Goal: Browse casually

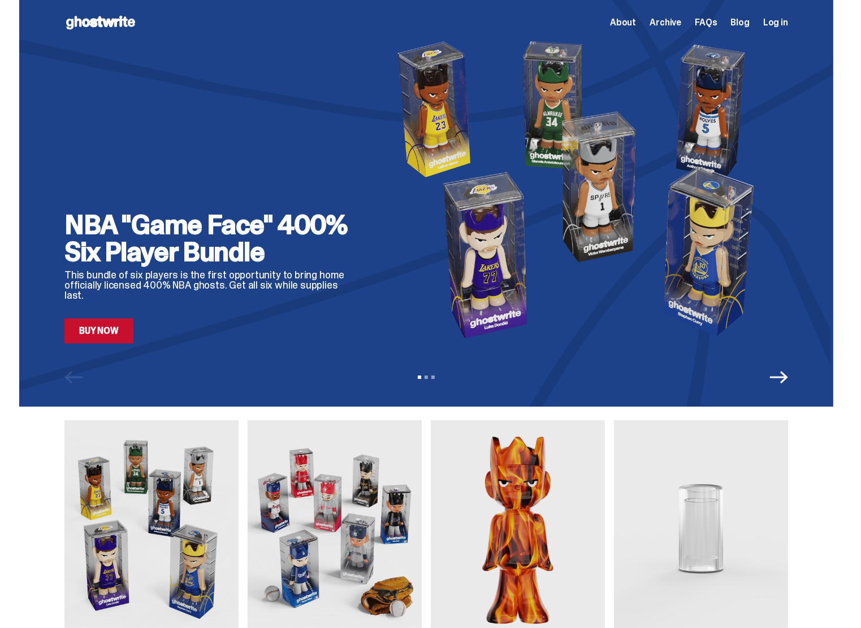
click at [114, 344] on div "NBA "Game Face" 400% Six Player Bundle This bundle of six players is the first …" at bounding box center [426, 203] width 814 height 407
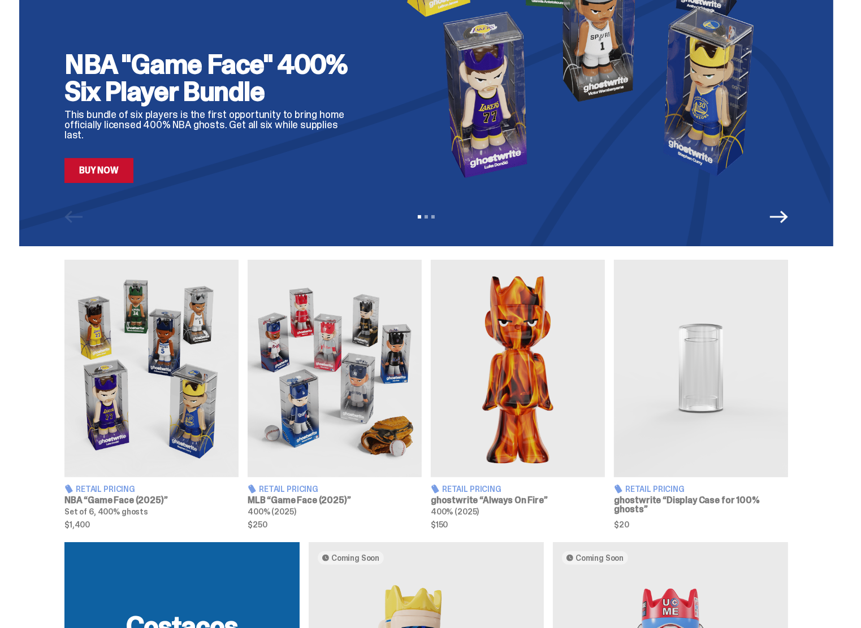
scroll to position [170, 0]
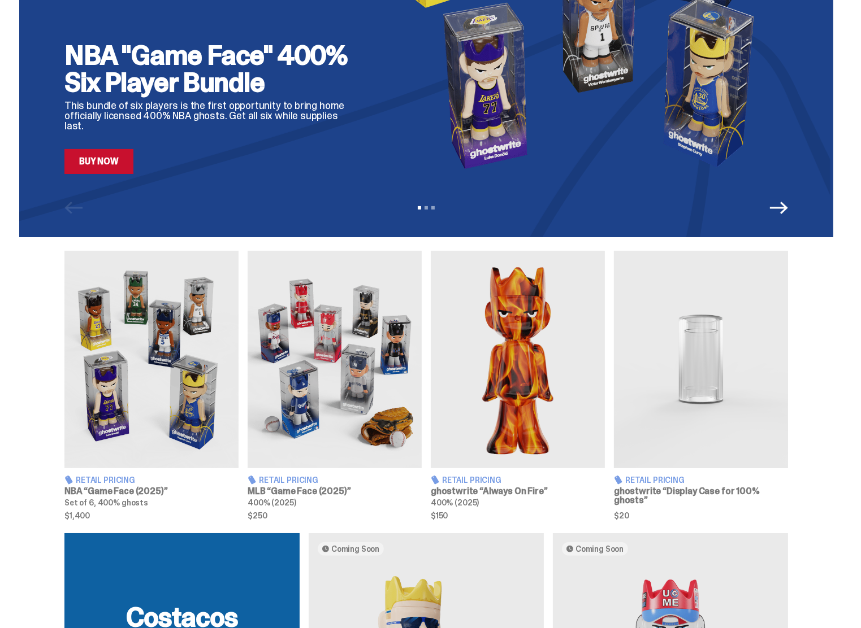
click at [121, 164] on link "Buy Now" at bounding box center [98, 161] width 69 height 25
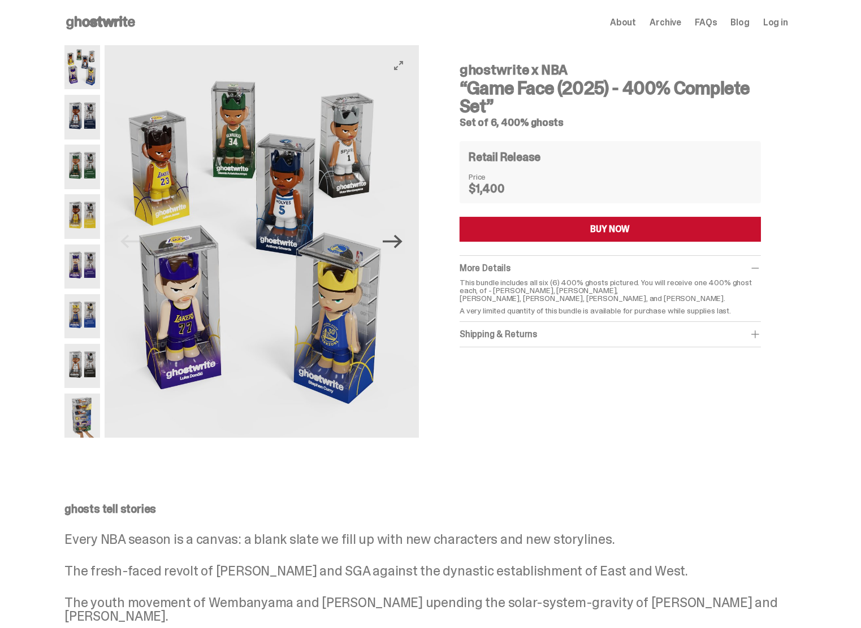
click at [402, 245] on icon "Next" at bounding box center [393, 242] width 20 height 20
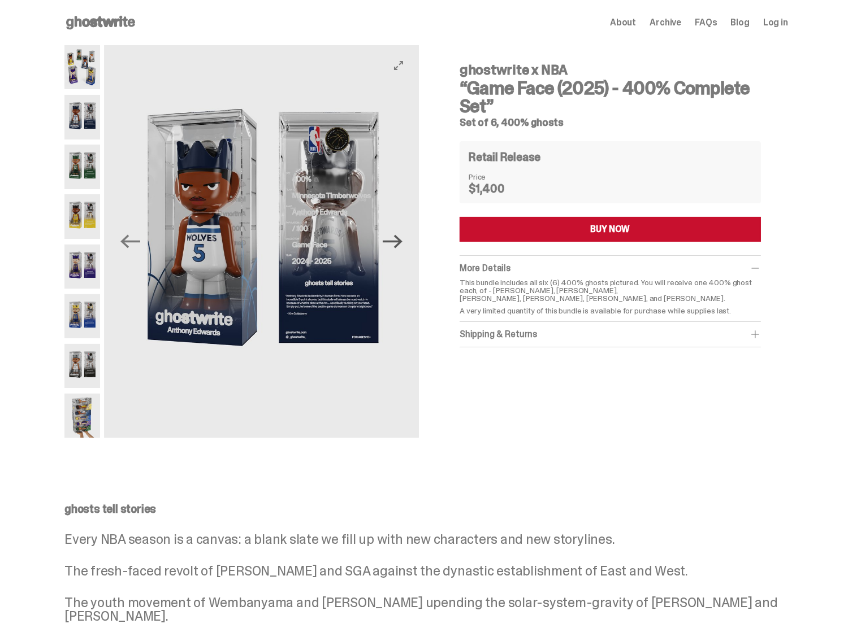
click at [402, 245] on icon "Next" at bounding box center [393, 242] width 20 height 20
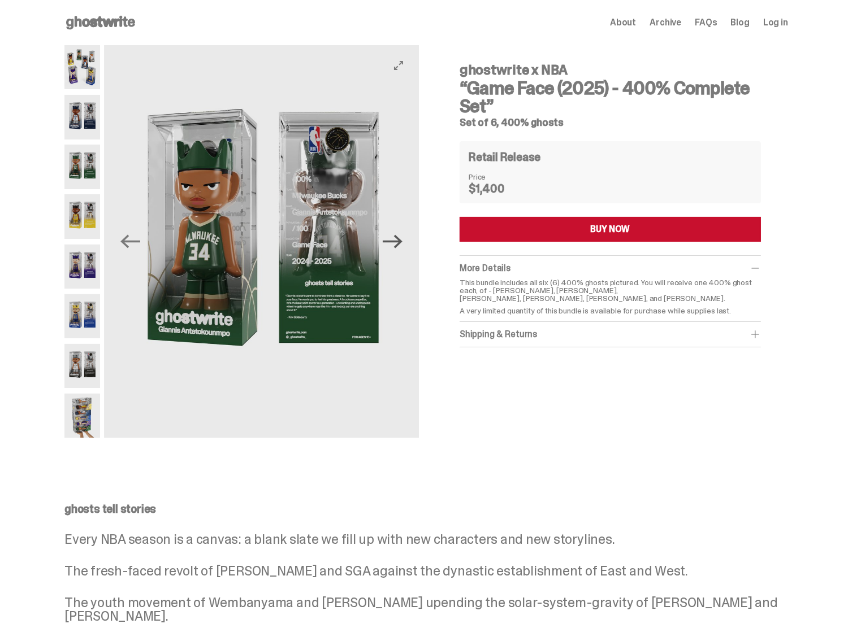
click at [402, 245] on icon "Next" at bounding box center [393, 242] width 20 height 20
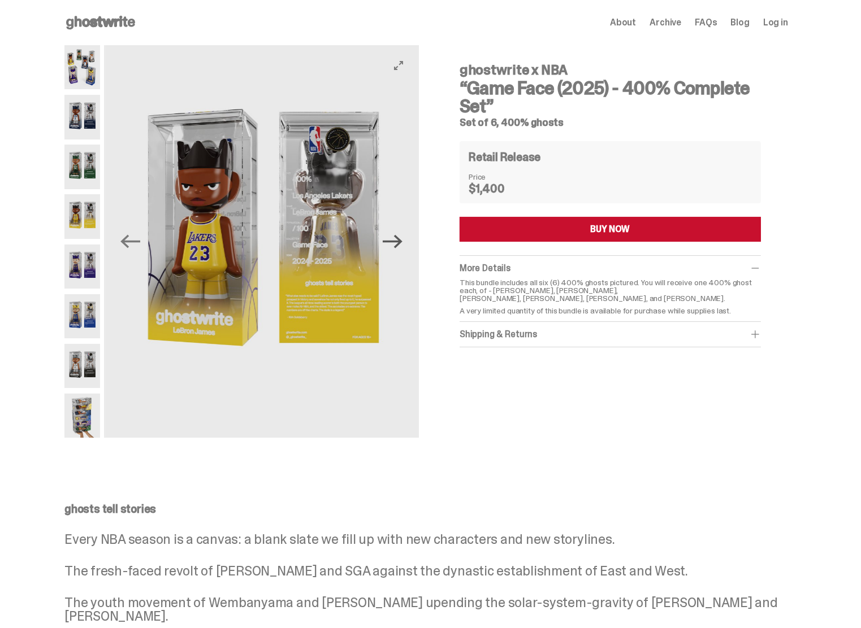
click at [402, 245] on icon "Next" at bounding box center [393, 242] width 20 height 20
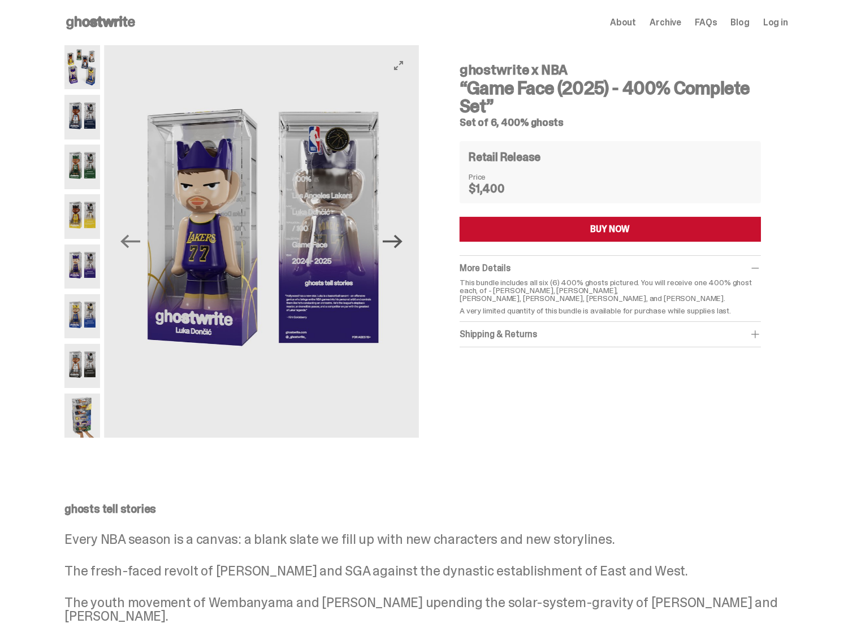
click at [402, 245] on icon "Next" at bounding box center [393, 242] width 20 height 20
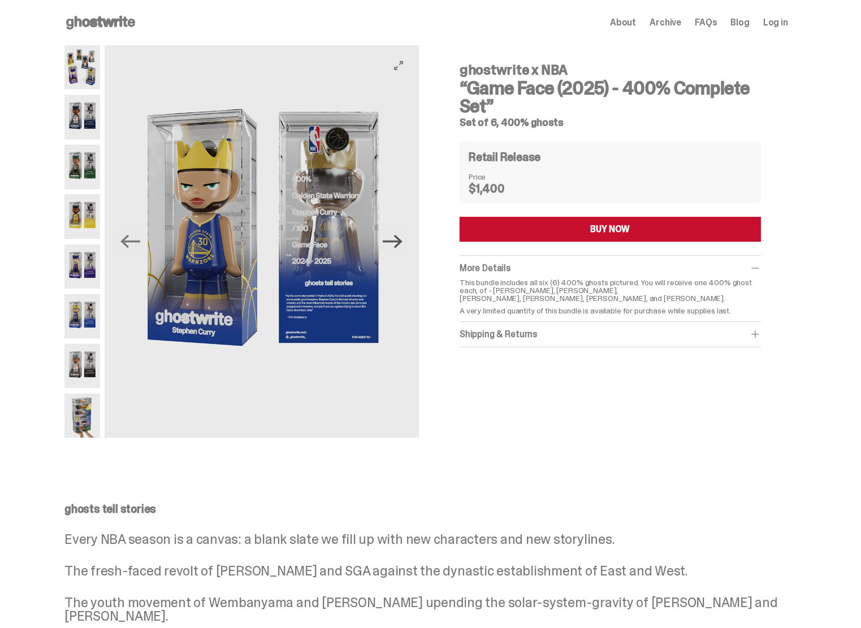
click at [402, 245] on icon "Next" at bounding box center [393, 242] width 20 height 20
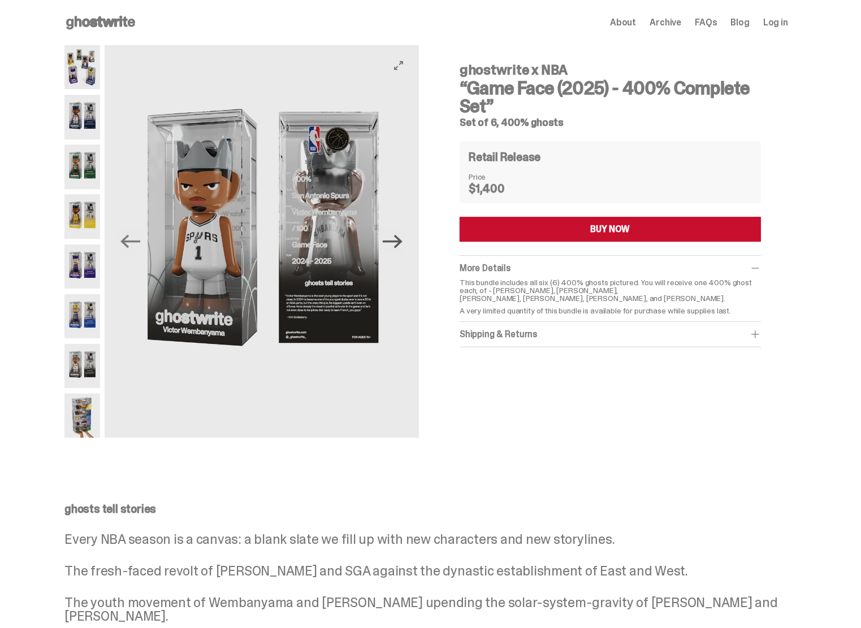
click at [402, 245] on icon "Next" at bounding box center [393, 242] width 20 height 20
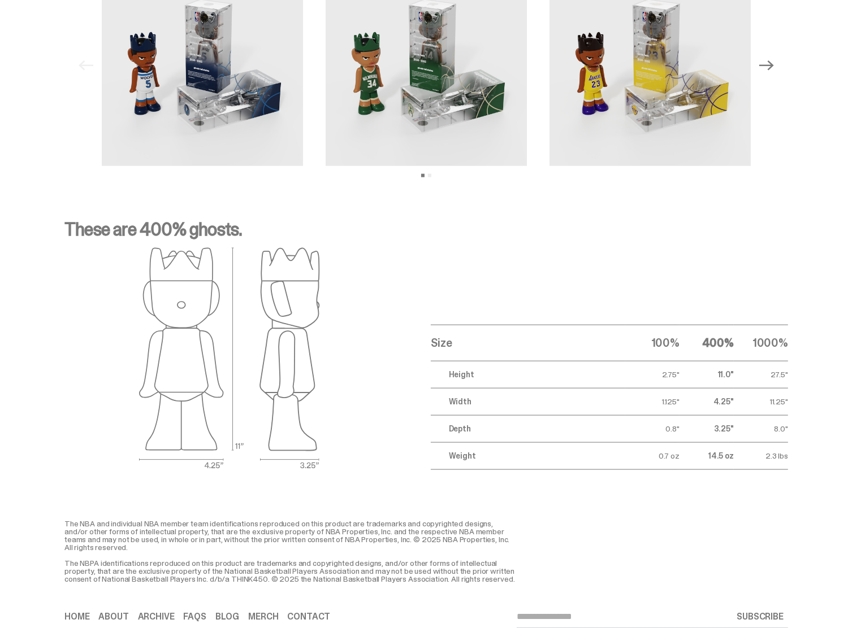
scroll to position [1300, 0]
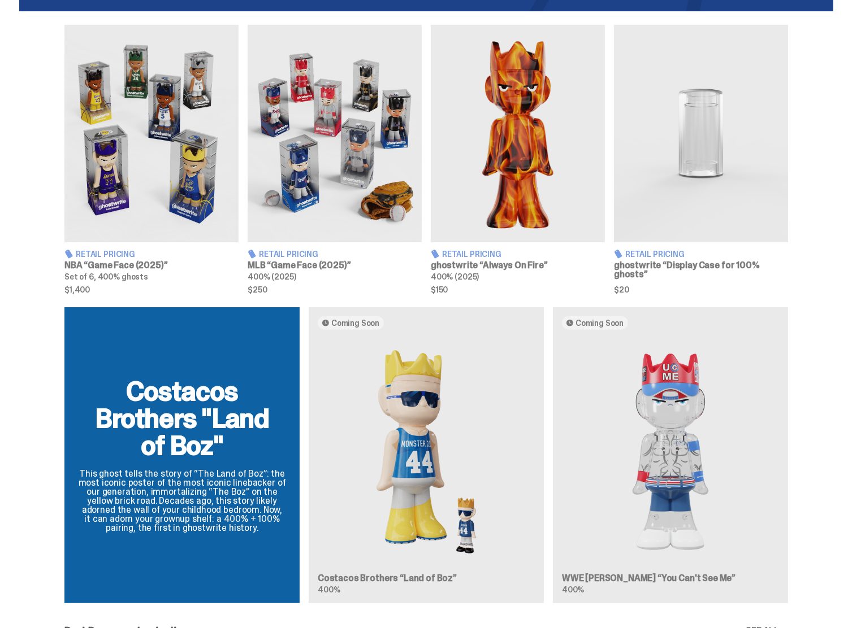
scroll to position [509, 0]
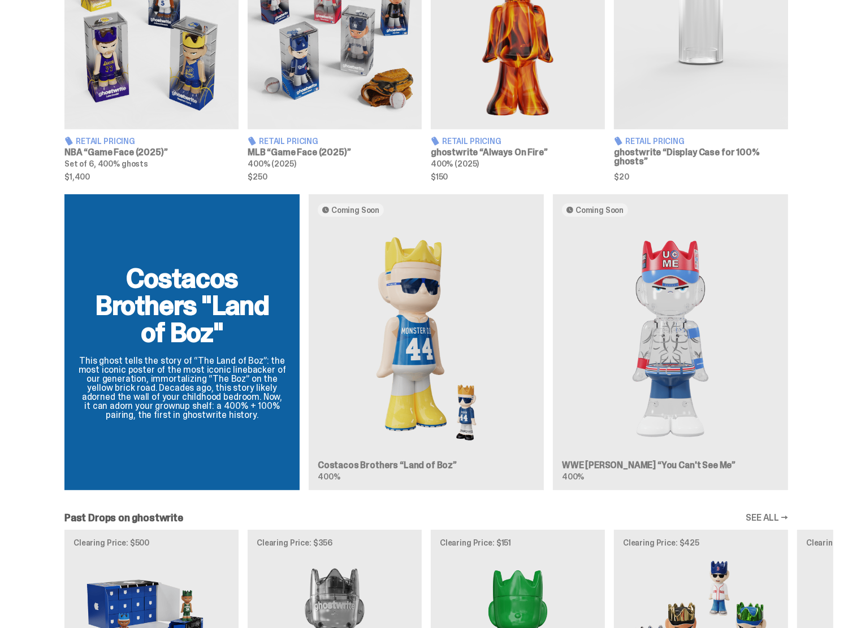
click at [384, 367] on div "Costacos Brothers "Land of Boz" This ghost tells the story of “The Land of Boz”…" at bounding box center [426, 346] width 814 height 305
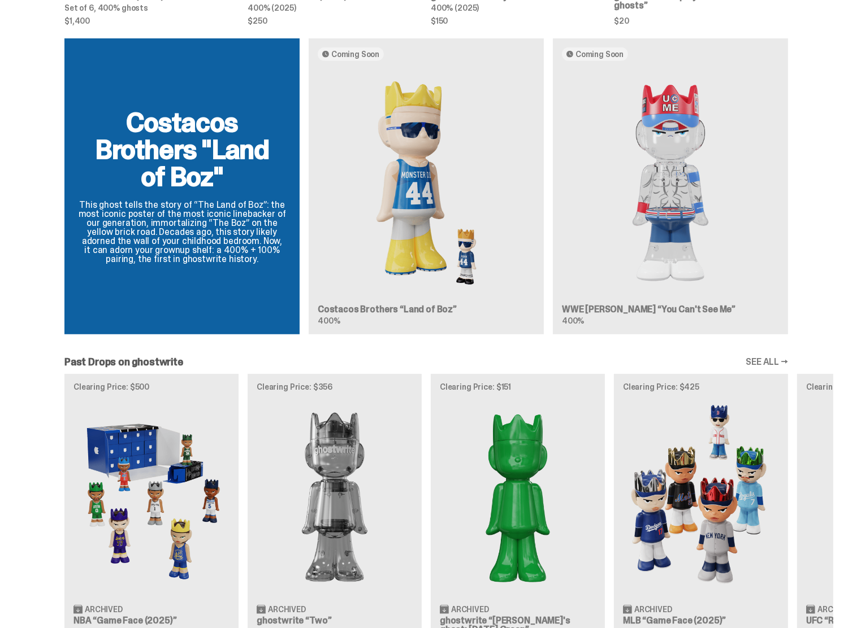
scroll to position [622, 0]
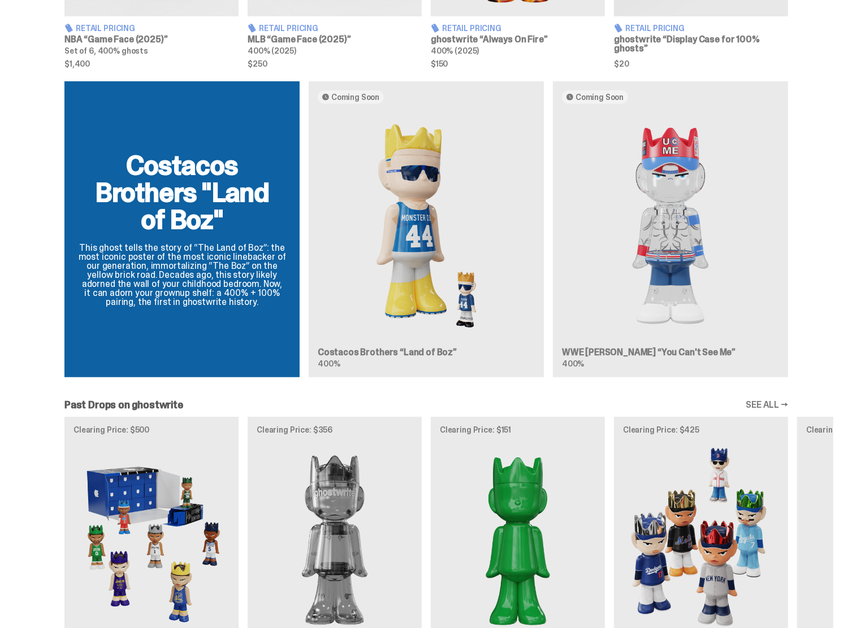
click at [37, 266] on div "Costacos Brothers "Land of Boz" This ghost tells the story of “The Land of Boz”…" at bounding box center [426, 233] width 814 height 305
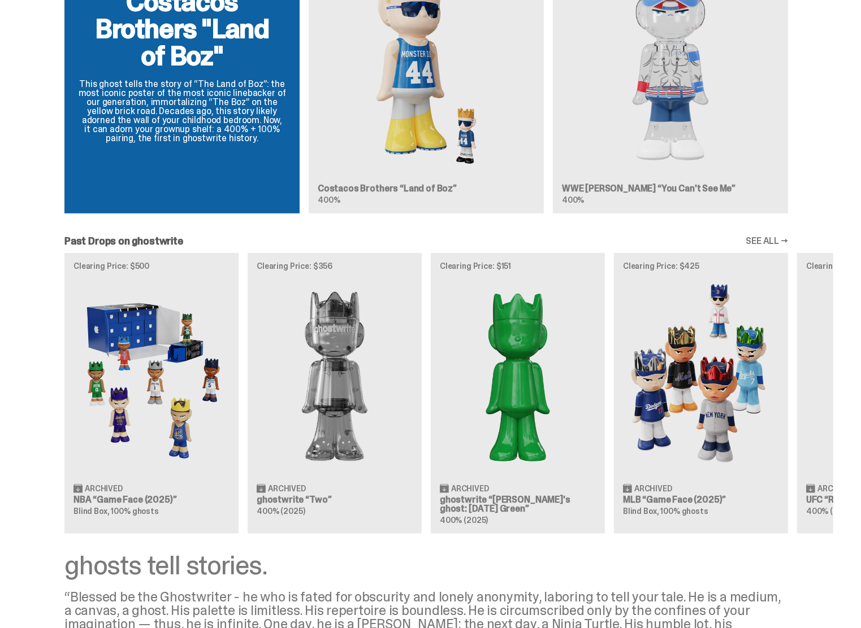
scroll to position [791, 0]
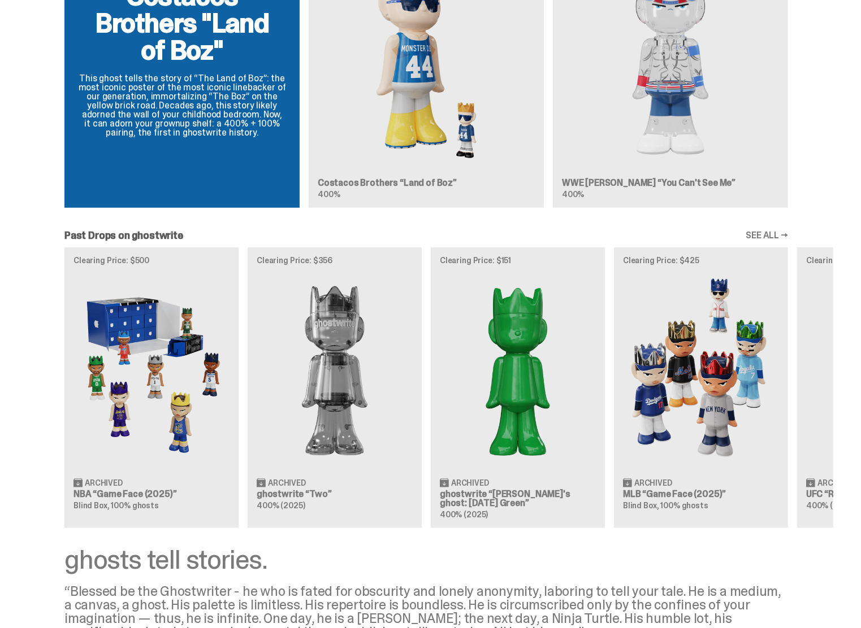
click at [510, 113] on div "Costacos Brothers "Land of Boz" This ghost tells the story of “The Land of Boz”…" at bounding box center [426, 64] width 814 height 305
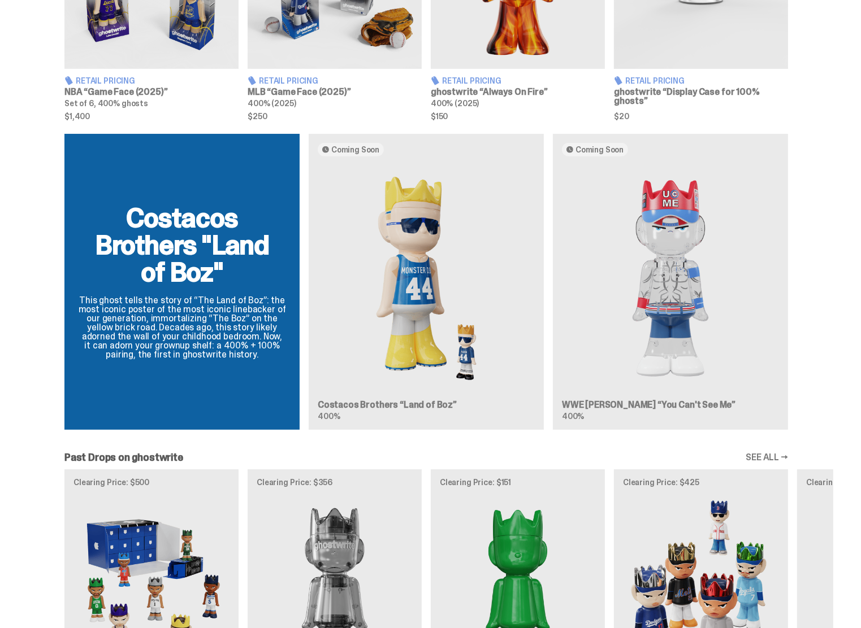
scroll to position [418, 0]
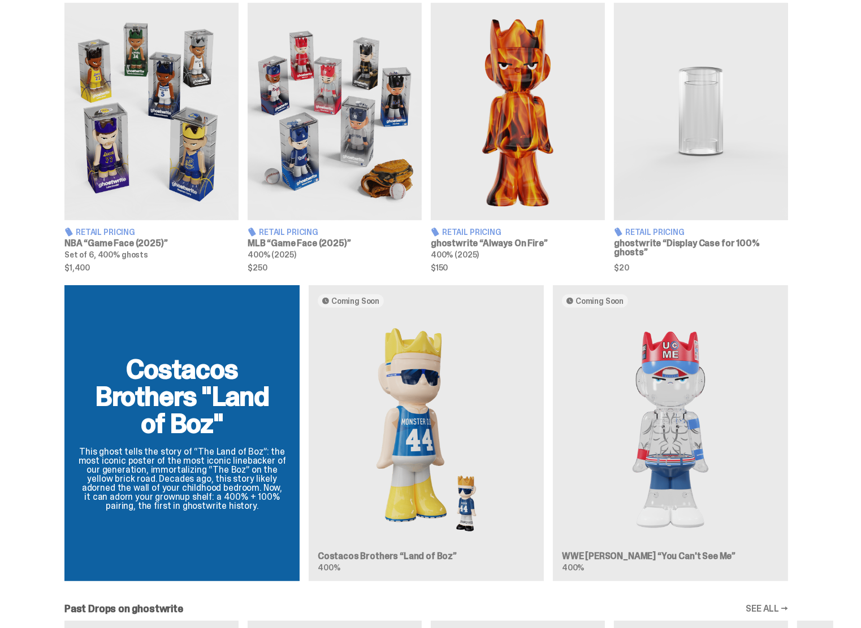
scroll to position [531, 0]
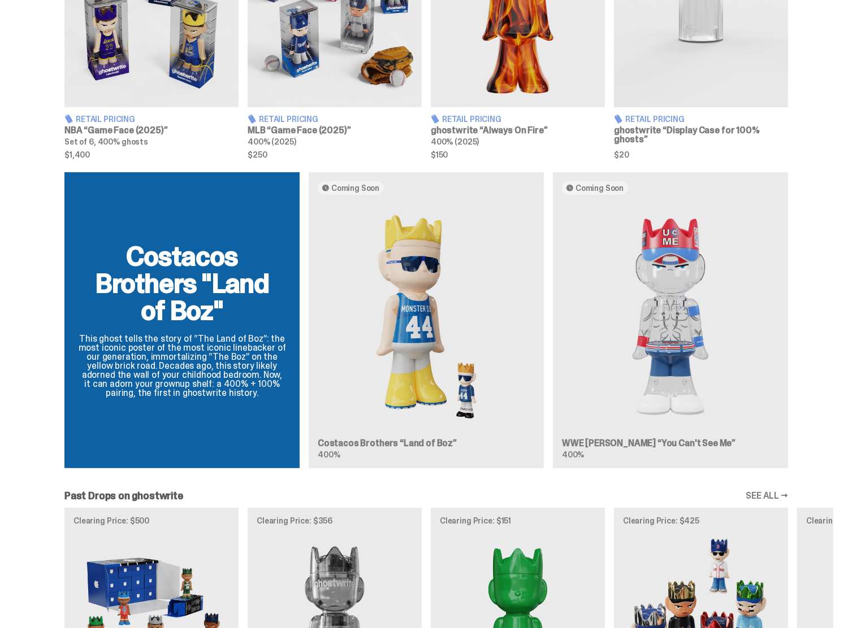
click at [133, 353] on div "Costacos Brothers "Land of Boz" This ghost tells the story of “The Land of Boz”…" at bounding box center [426, 324] width 814 height 305
click at [132, 383] on div "Costacos Brothers "Land of Boz" This ghost tells the story of “The Land of Boz”…" at bounding box center [426, 324] width 814 height 305
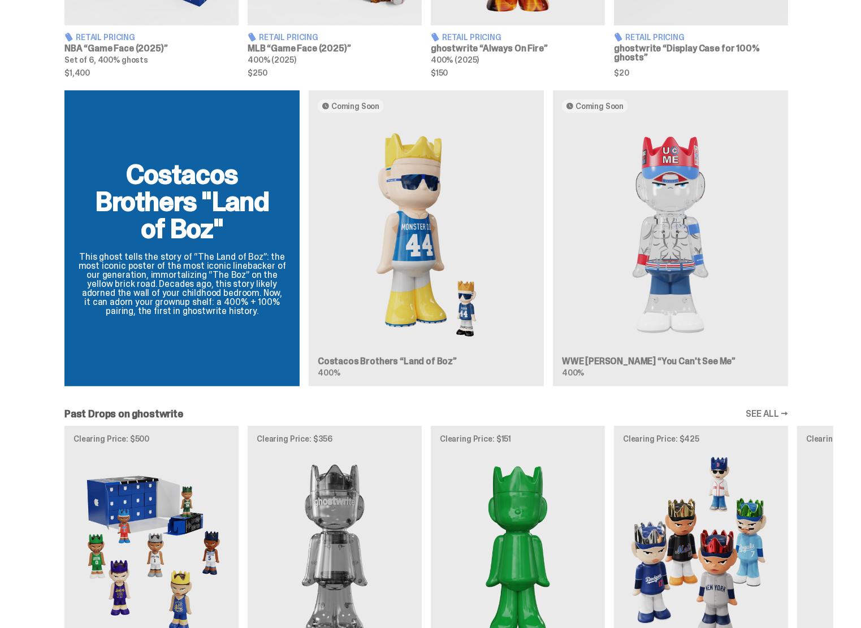
scroll to position [587, 0]
